Goal: Task Accomplishment & Management: Manage account settings

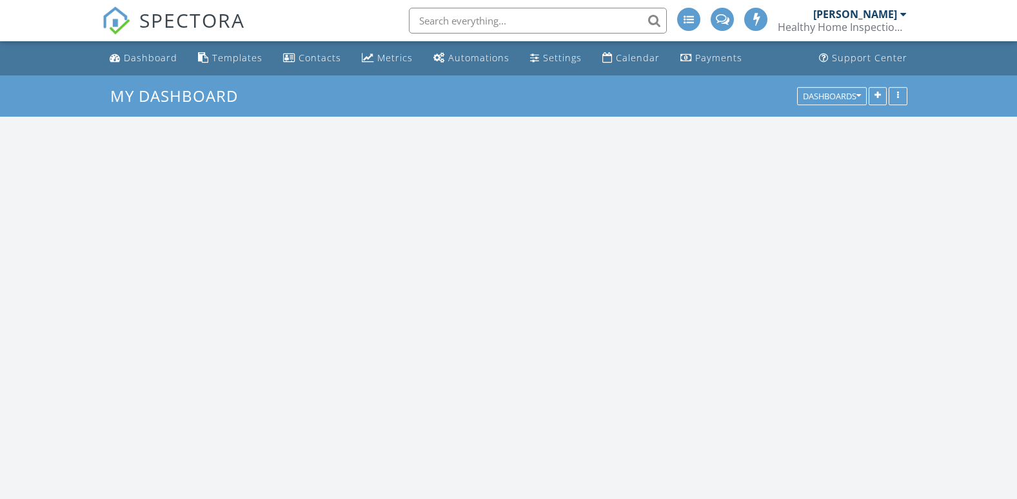
scroll to position [1194, 1037]
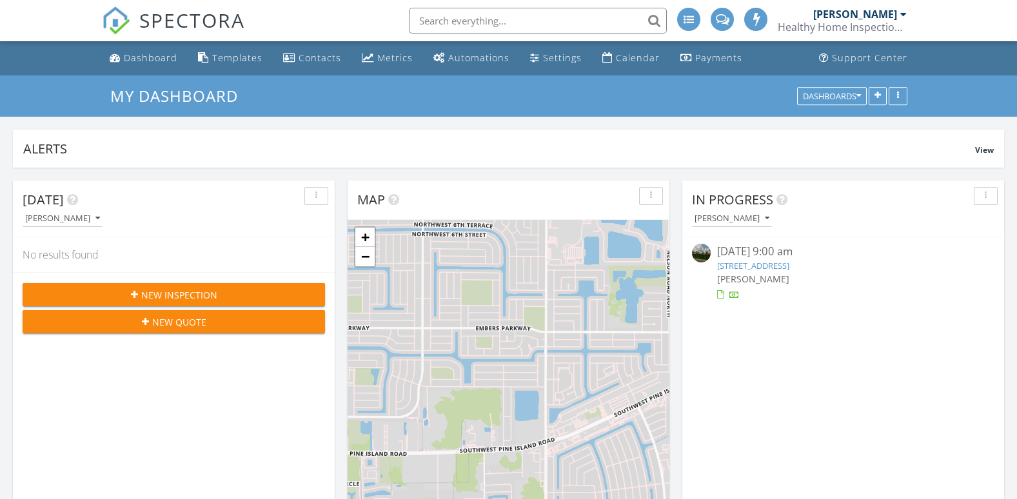
click at [475, 23] on input "text" at bounding box center [538, 21] width 258 height 26
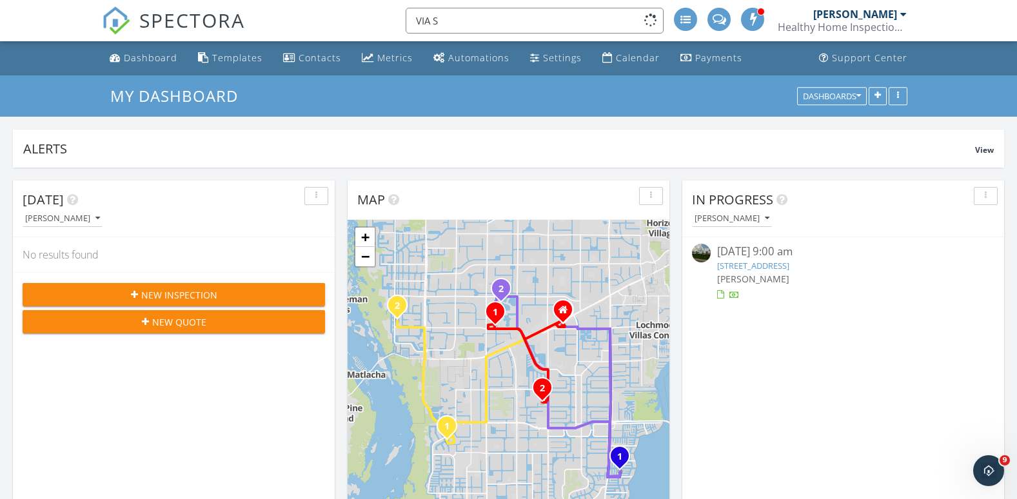
scroll to position [0, 0]
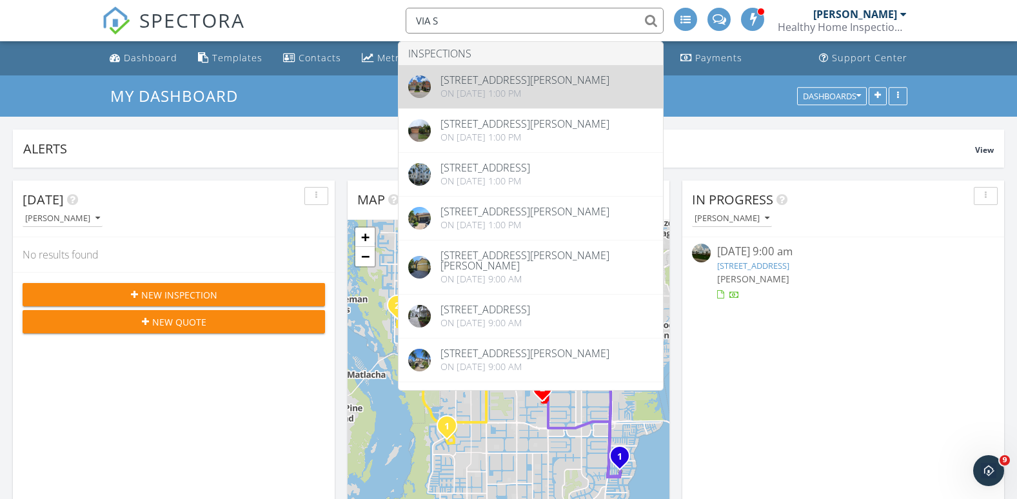
type input "VIA S"
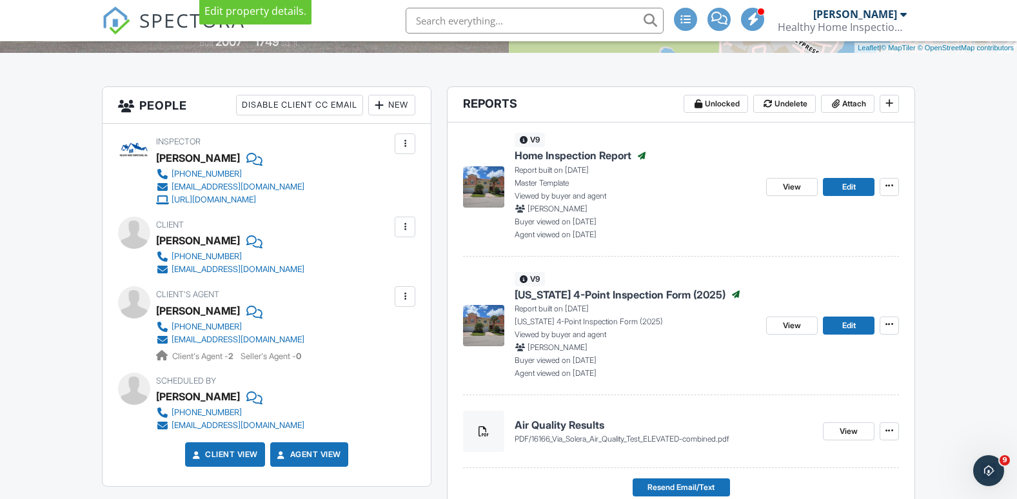
scroll to position [322, 0]
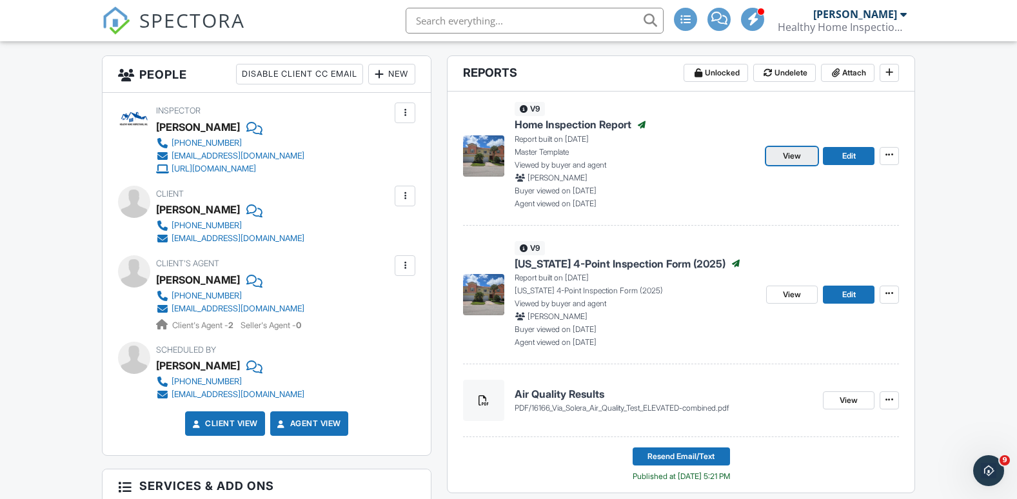
click at [793, 159] on span "View" at bounding box center [792, 156] width 18 height 13
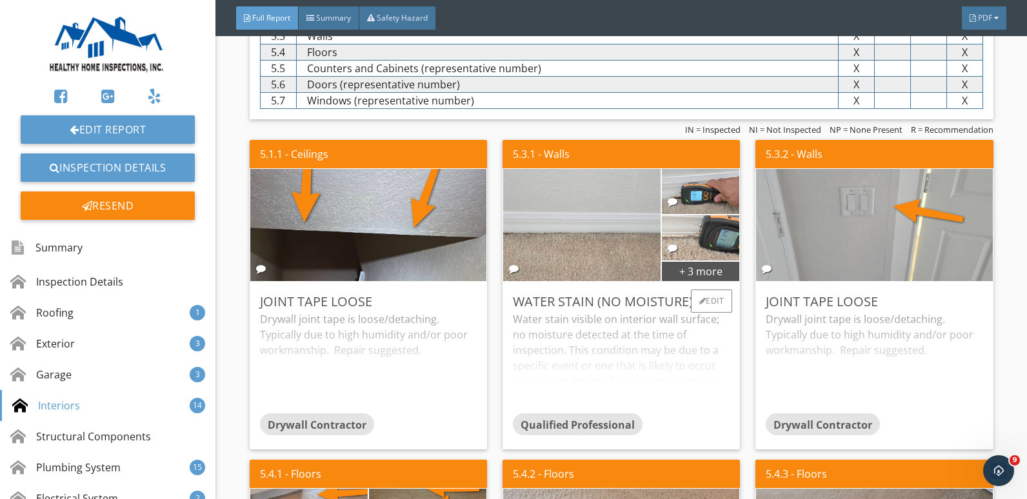
scroll to position [2773, 0]
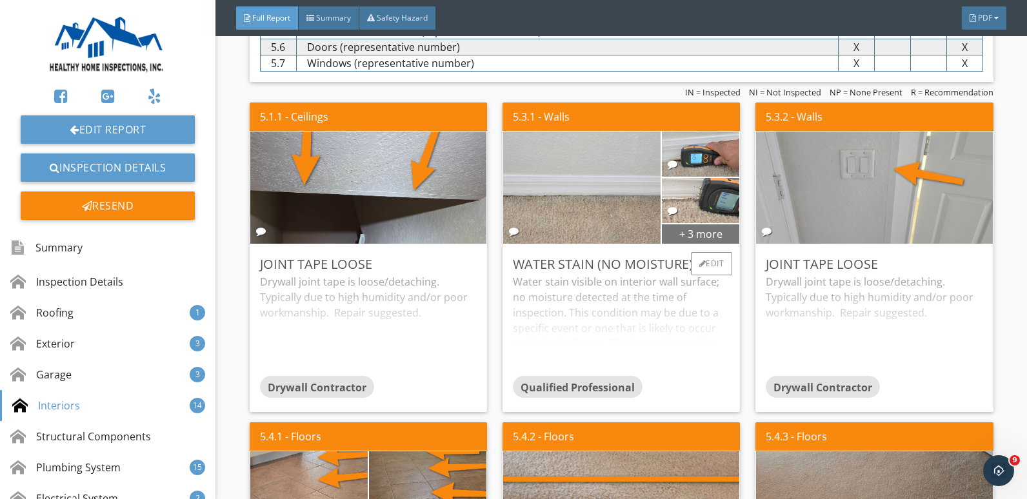
click at [686, 233] on div "+ 3 more" at bounding box center [700, 233] width 77 height 21
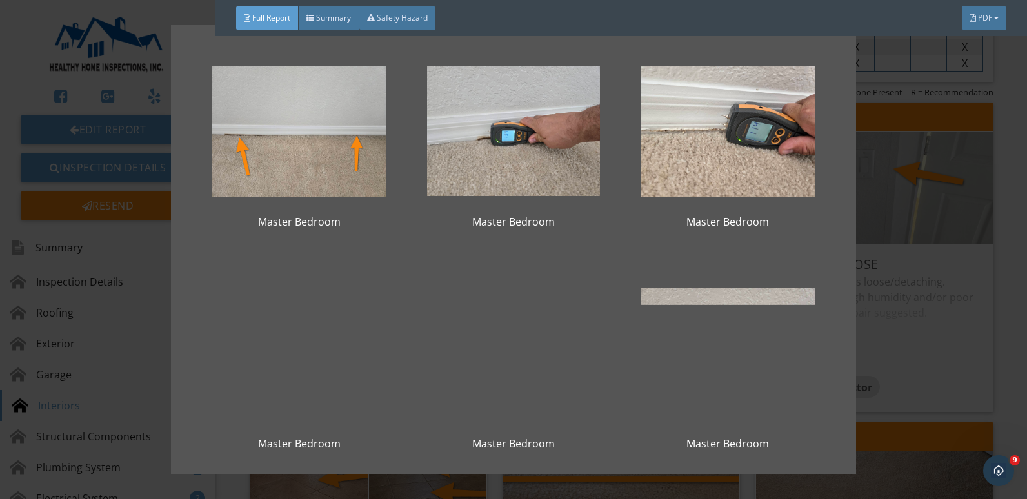
scroll to position [0, 0]
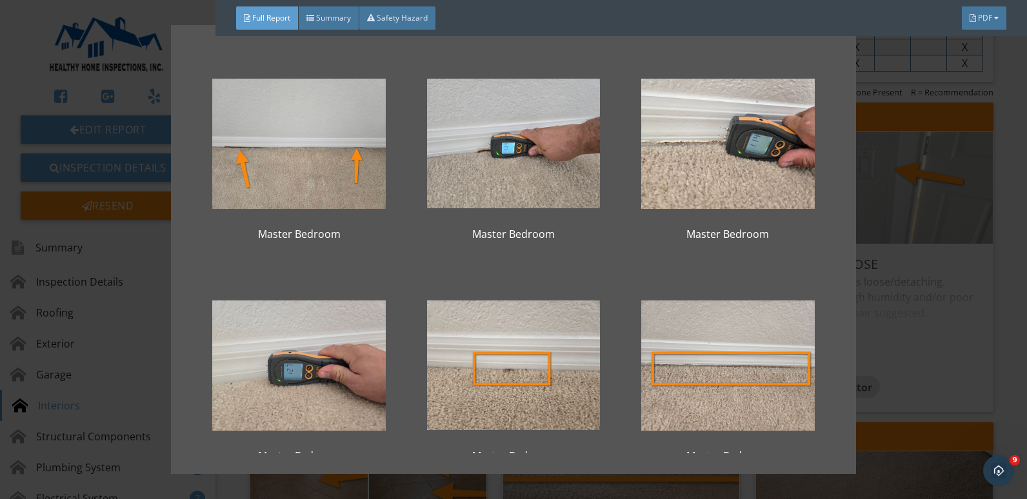
click at [881, 279] on div "Master Bedroom Master Bedroom Master Bedroom Master Bedroom Master Bedroom Mast…" at bounding box center [513, 249] width 1027 height 499
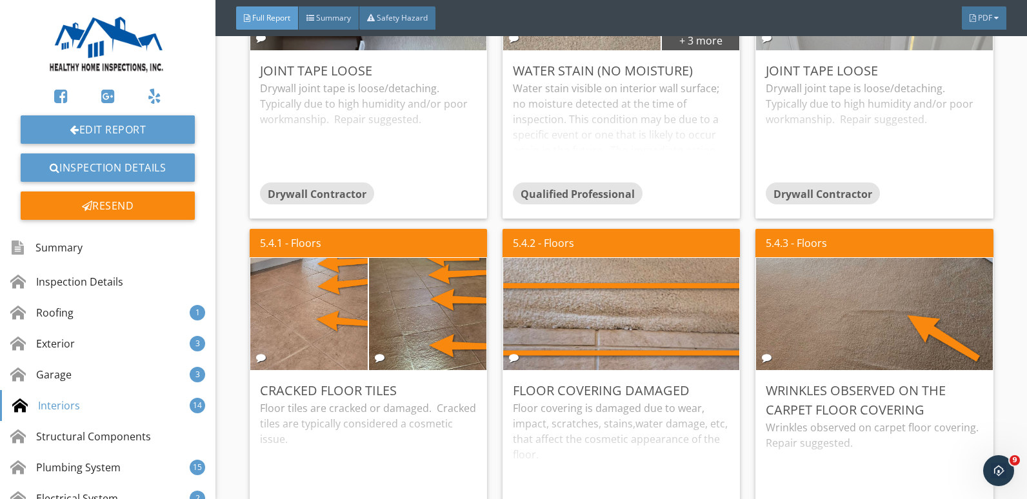
scroll to position [2773, 0]
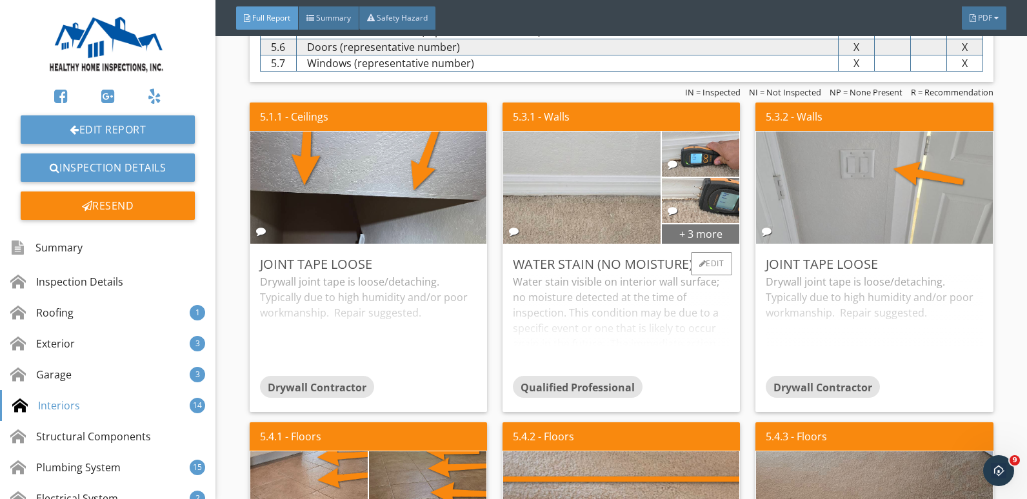
click at [666, 231] on div "+ 3 more" at bounding box center [700, 233] width 77 height 21
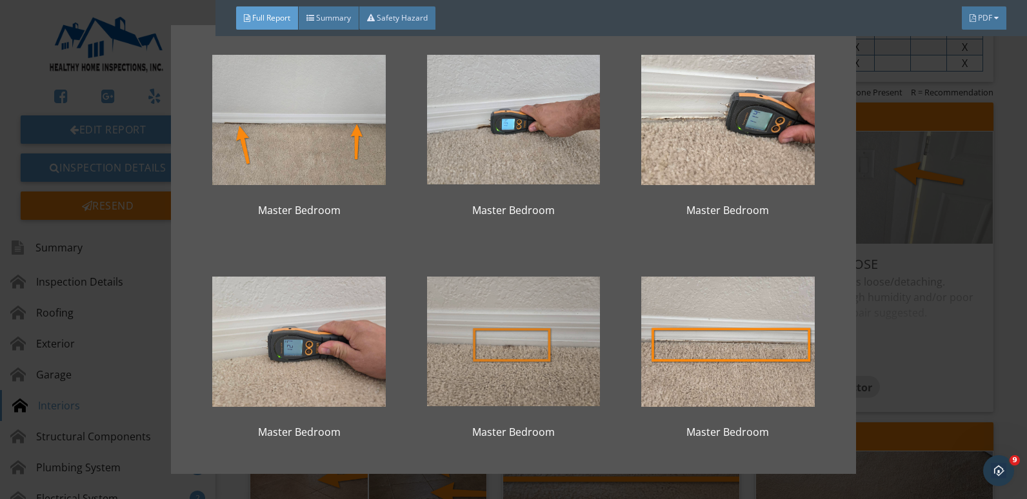
scroll to position [35, 0]
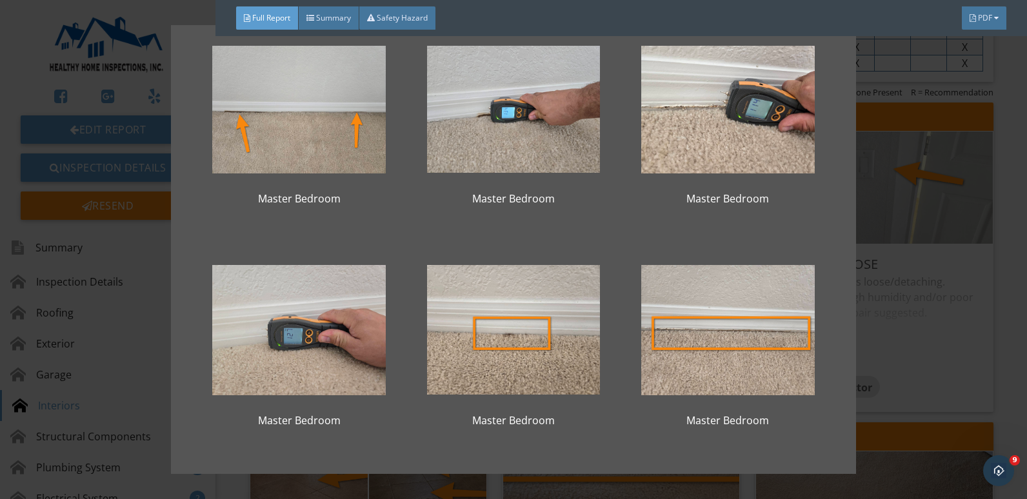
click at [957, 323] on div "Master Bedroom Master Bedroom Master Bedroom Master Bedroom Master Bedroom Mast…" at bounding box center [513, 249] width 1027 height 499
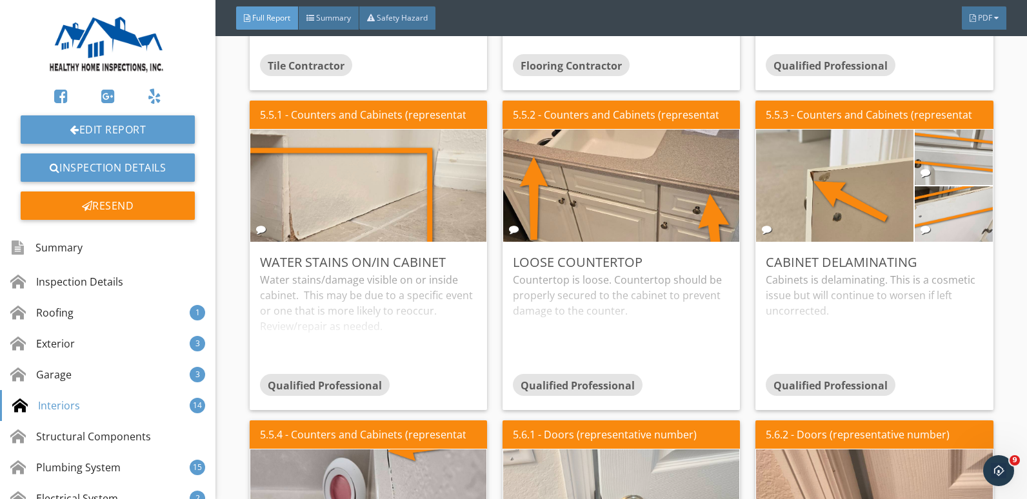
scroll to position [3612, 0]
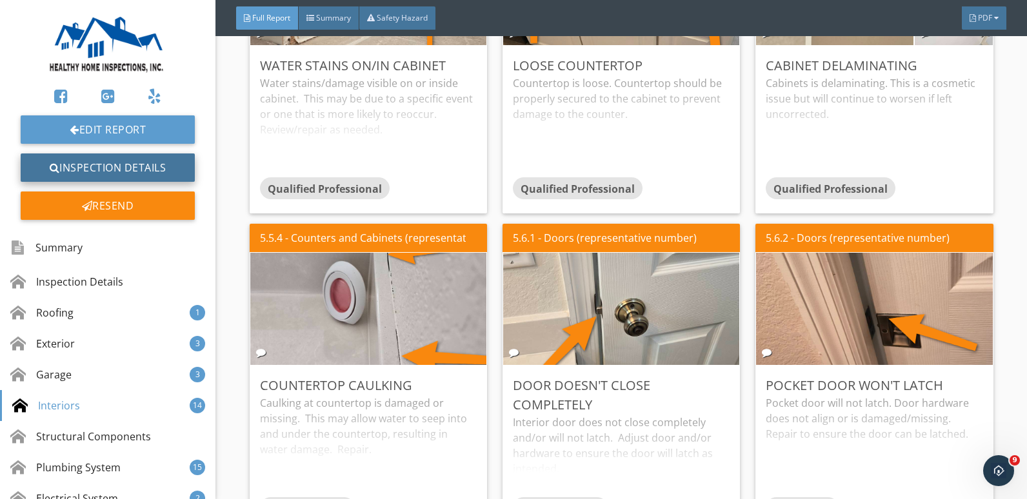
click at [124, 175] on link "Inspection Details" at bounding box center [108, 167] width 174 height 28
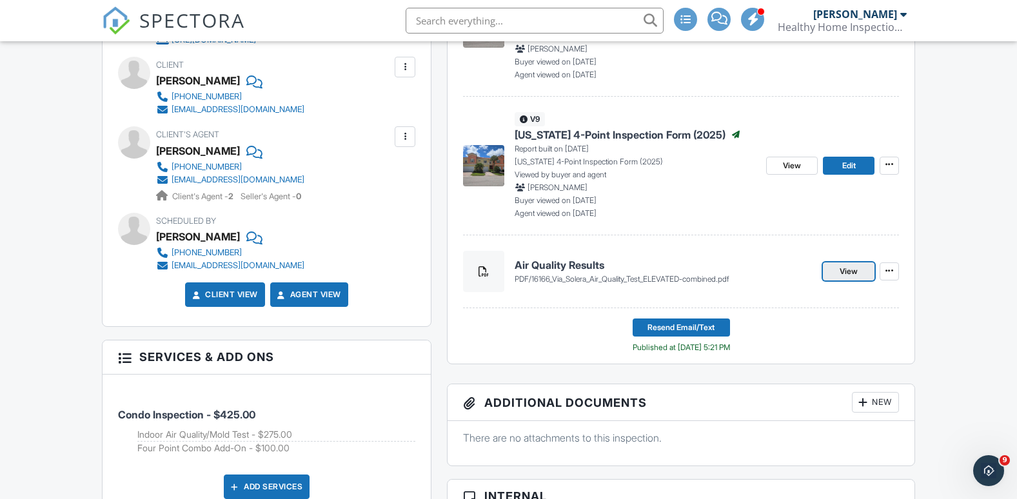
click at [846, 268] on span "View" at bounding box center [849, 271] width 18 height 13
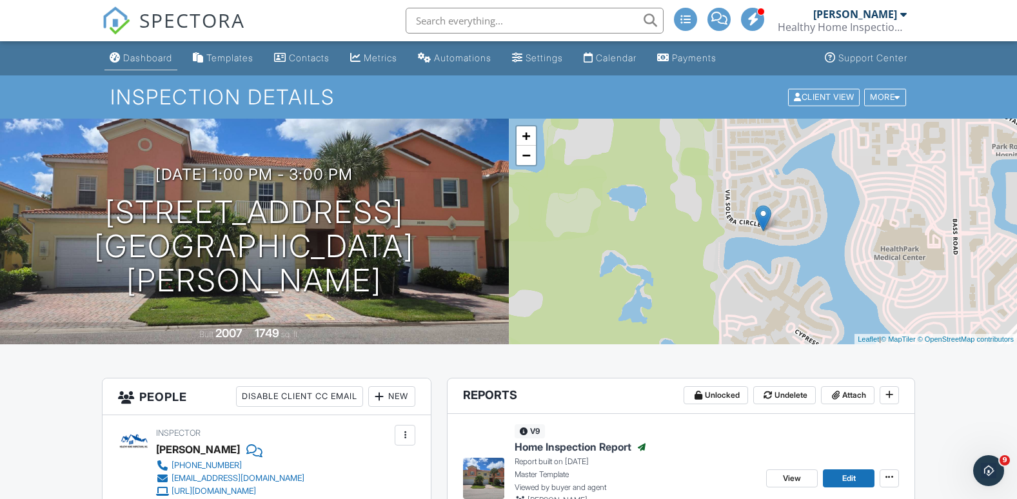
click at [135, 57] on div "Dashboard" at bounding box center [147, 57] width 49 height 11
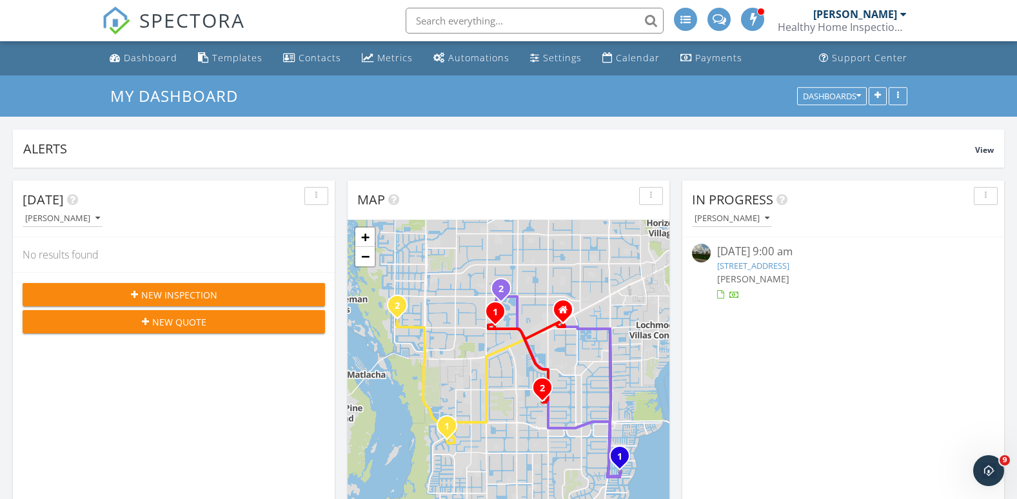
click at [490, 22] on input "text" at bounding box center [535, 21] width 258 height 26
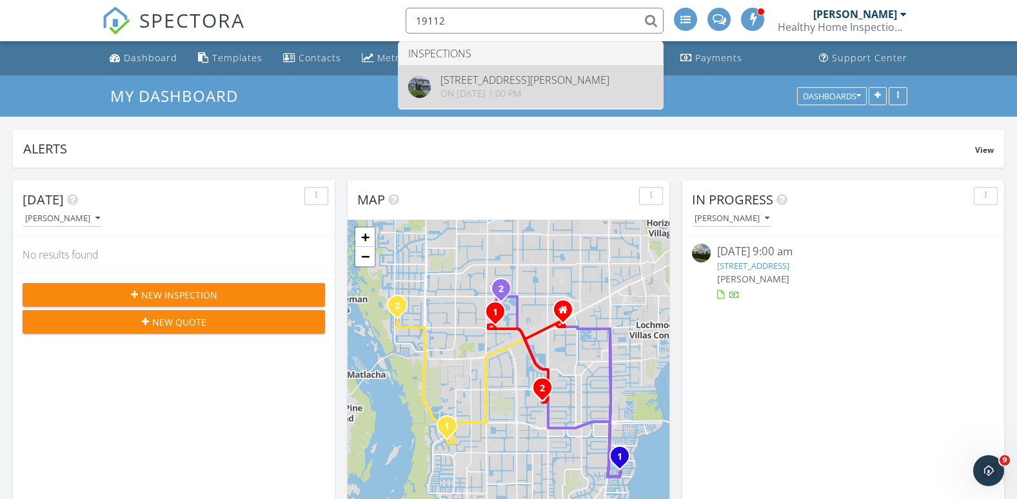
type input "19112"
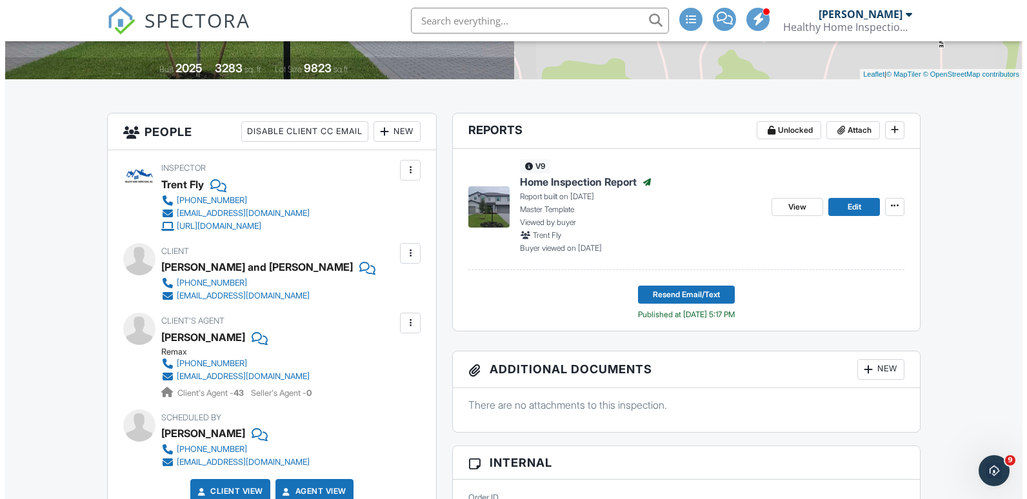
scroll to position [258, 0]
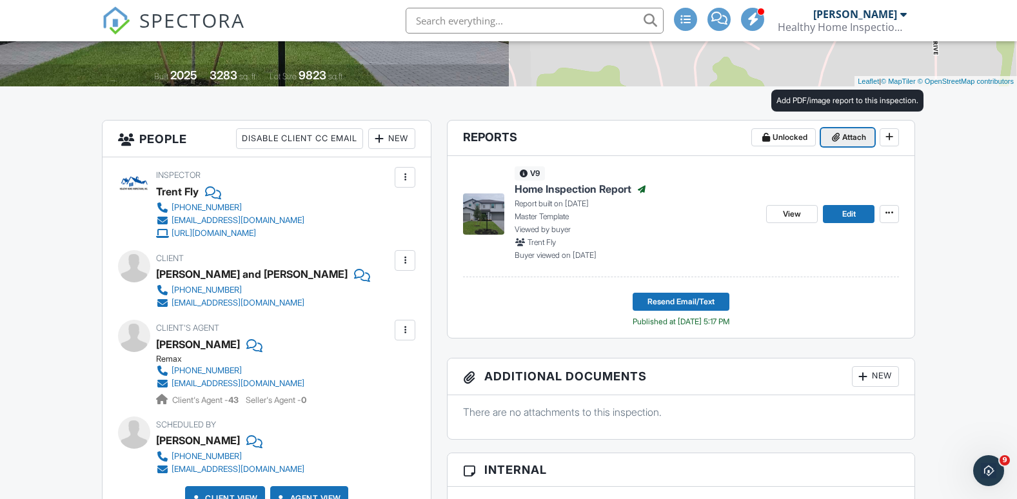
click at [846, 137] on span "Attach" at bounding box center [854, 137] width 24 height 13
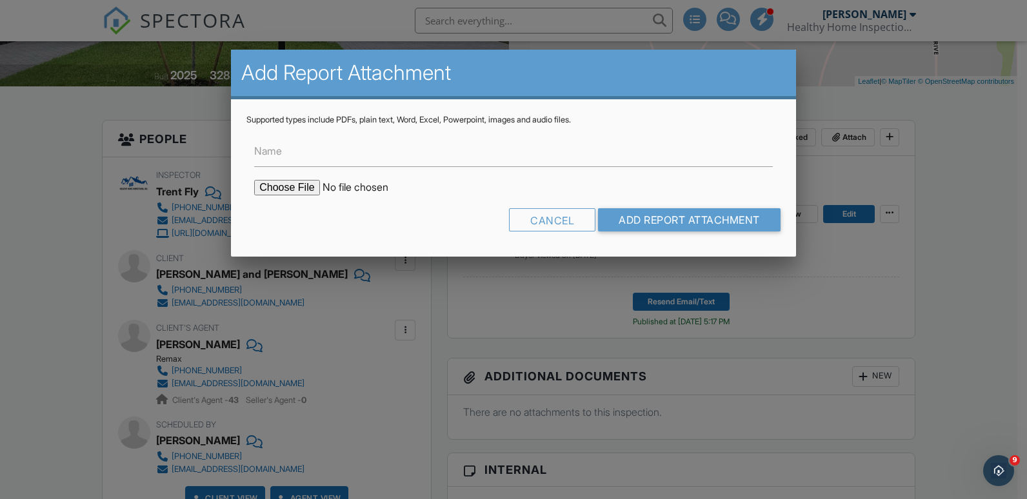
click at [291, 188] on input "file" at bounding box center [363, 187] width 219 height 15
type input "C:\fakepath\19112 Hanley Blvd Reinspection Addendum.pdf"
click at [324, 159] on input "Name" at bounding box center [513, 151] width 519 height 32
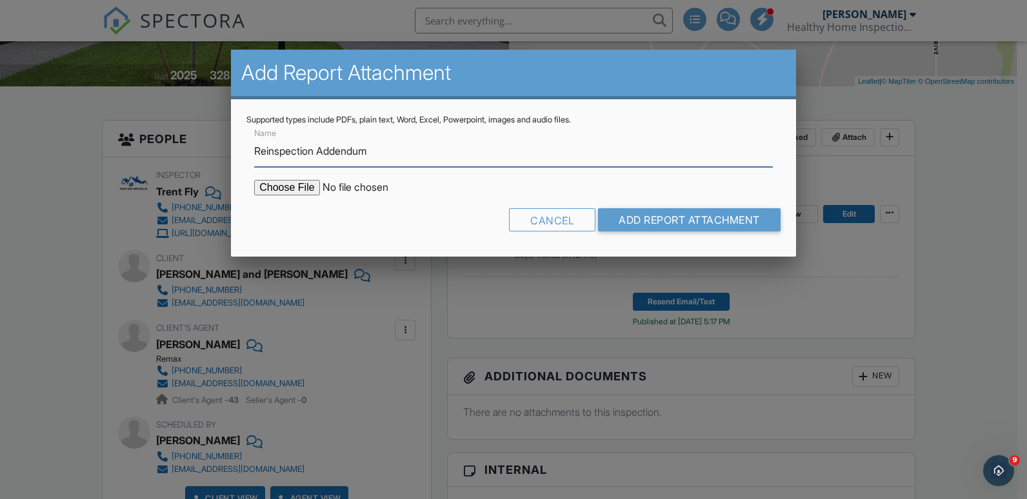
click at [254, 150] on input "Reinspection Addendum" at bounding box center [513, 151] width 519 height 32
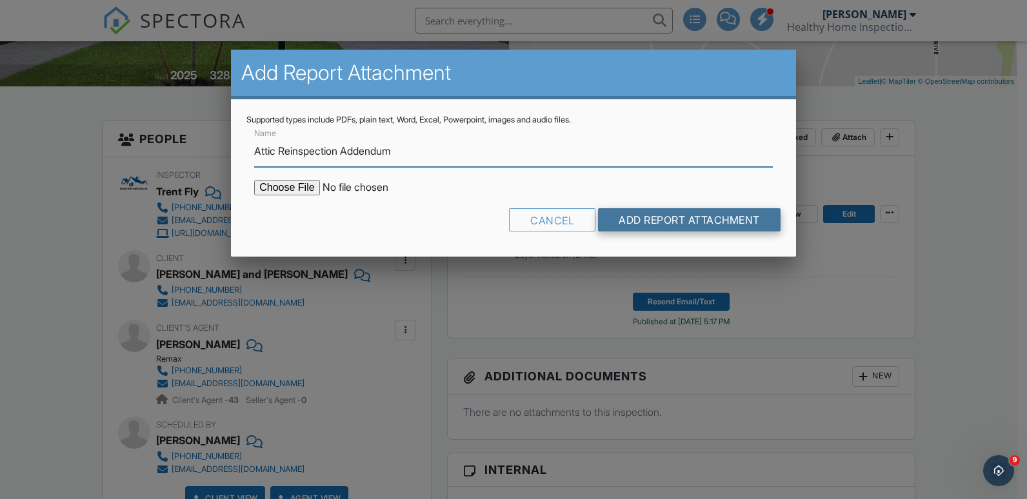
type input "Attic Reinspection Addendum"
click at [660, 219] on input "Add Report Attachment" at bounding box center [689, 219] width 183 height 23
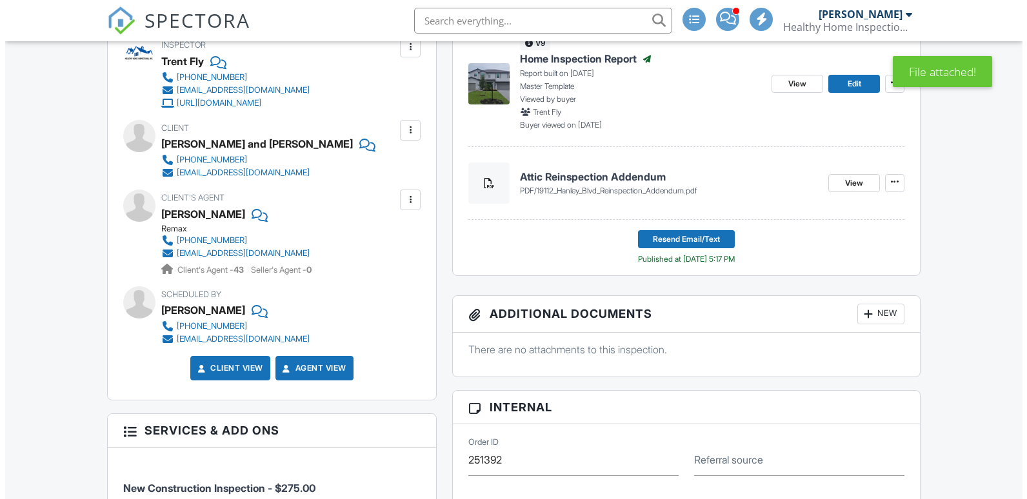
scroll to position [322, 0]
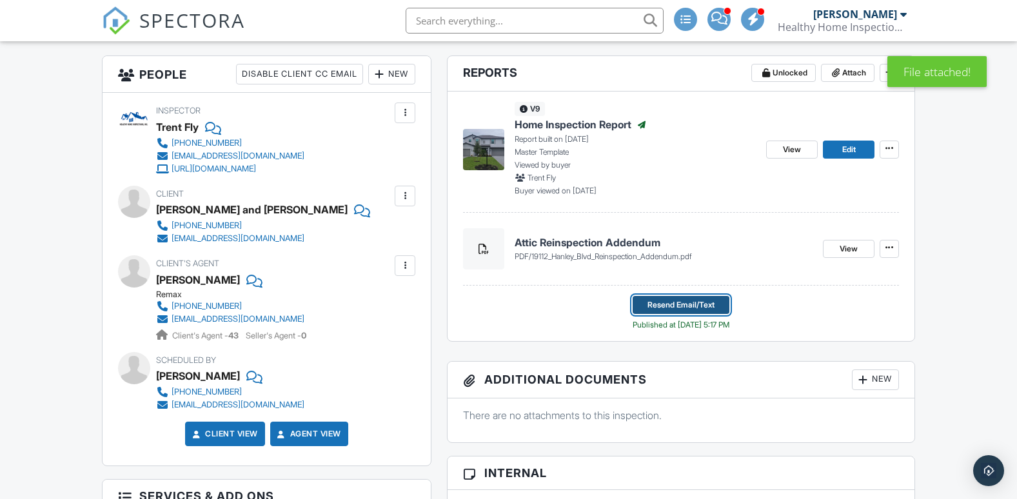
click at [671, 302] on span "Resend Email/Text" at bounding box center [681, 305] width 67 height 13
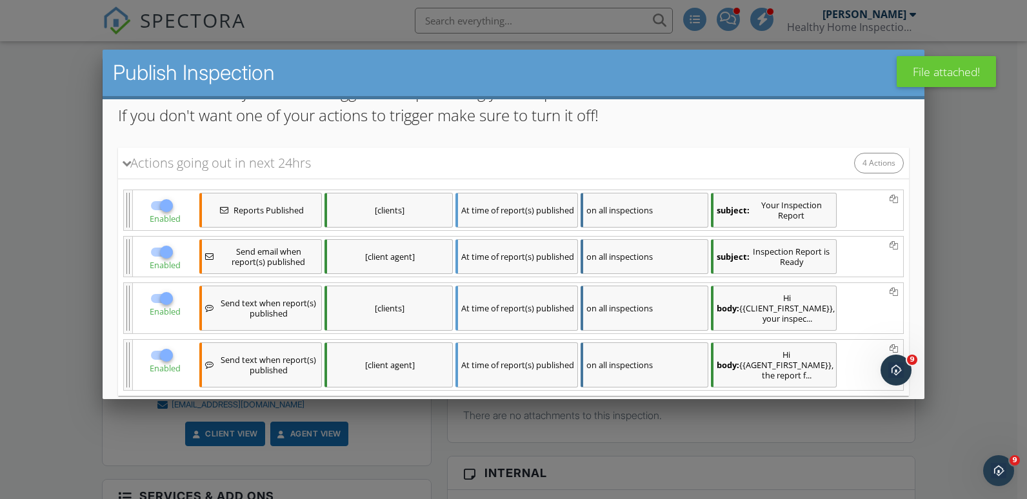
scroll to position [129, 0]
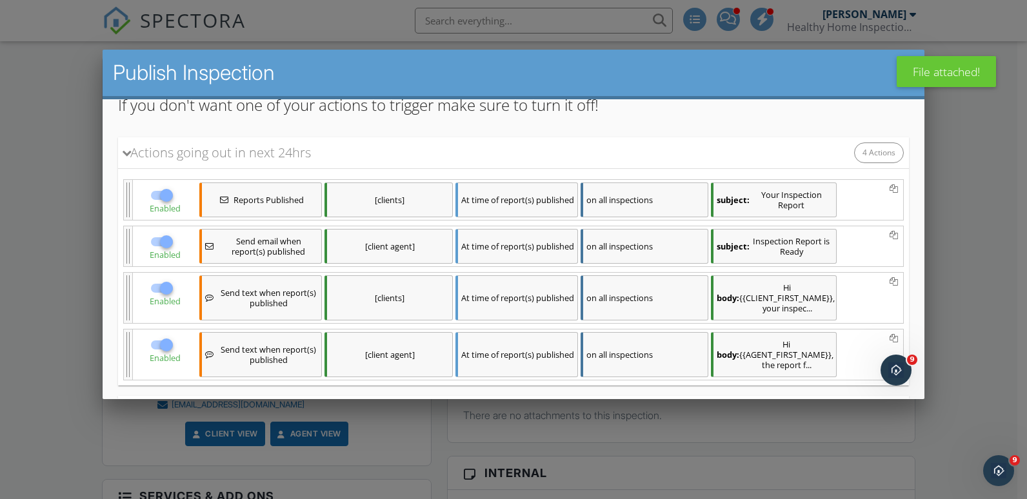
click at [177, 243] on div at bounding box center [166, 242] width 22 height 22
checkbox input "false"
click at [177, 337] on div at bounding box center [166, 345] width 22 height 22
checkbox input "false"
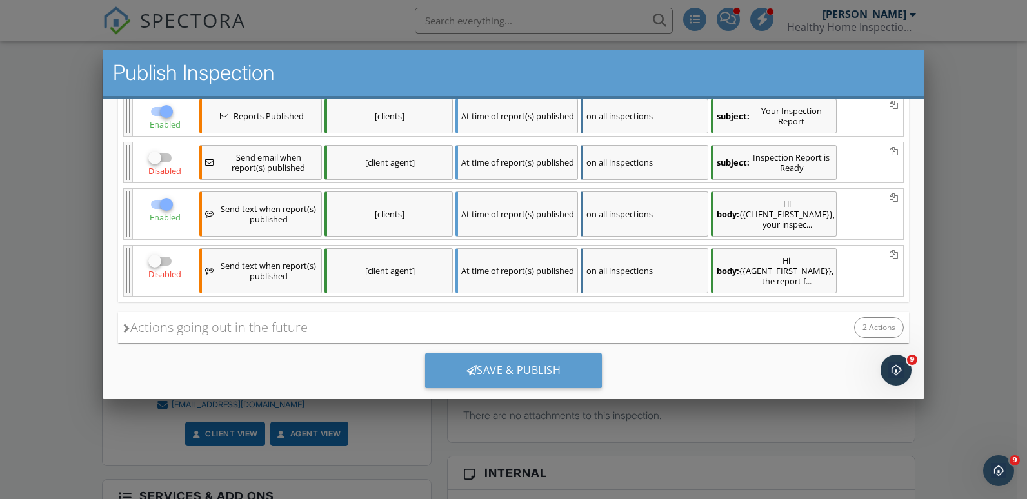
scroll to position [217, 0]
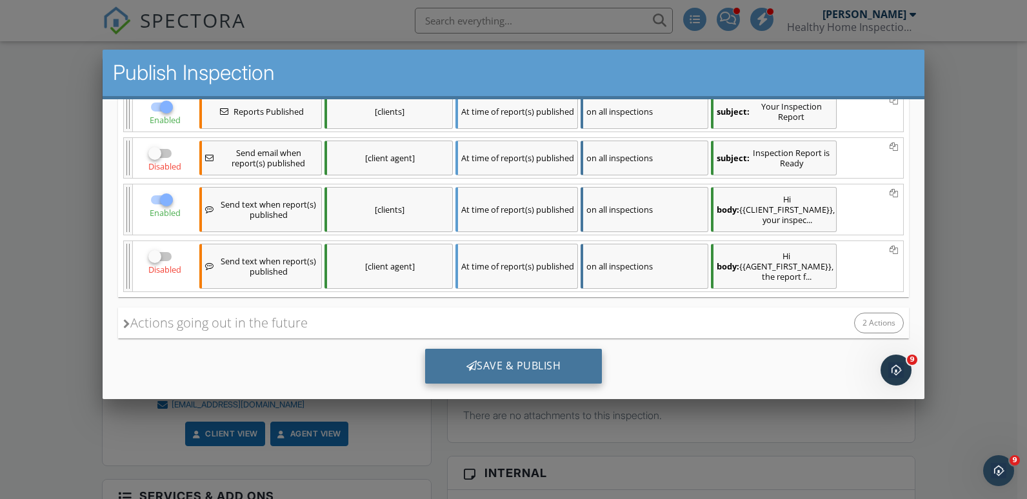
click at [550, 355] on div "Save & Publish" at bounding box center [513, 366] width 177 height 35
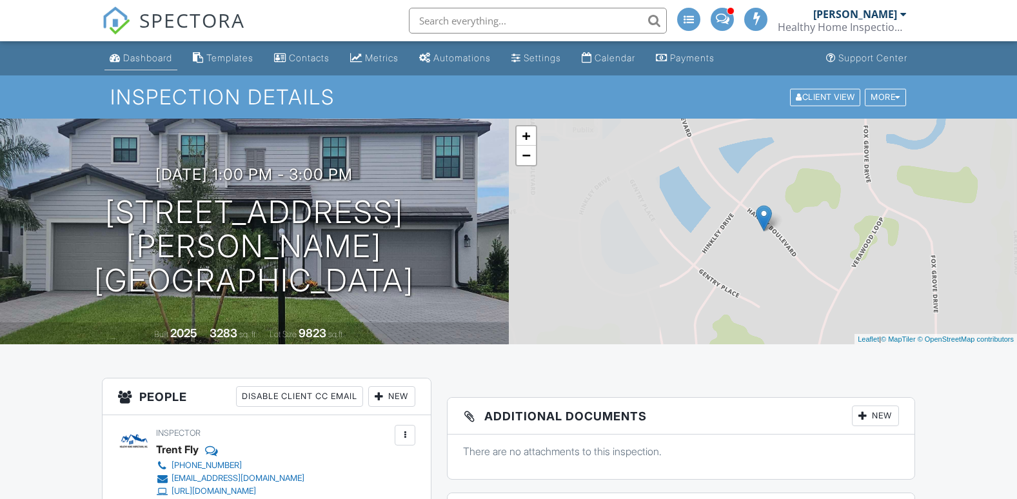
click at [126, 57] on div "Dashboard" at bounding box center [147, 57] width 49 height 11
